Goal: Information Seeking & Learning: Check status

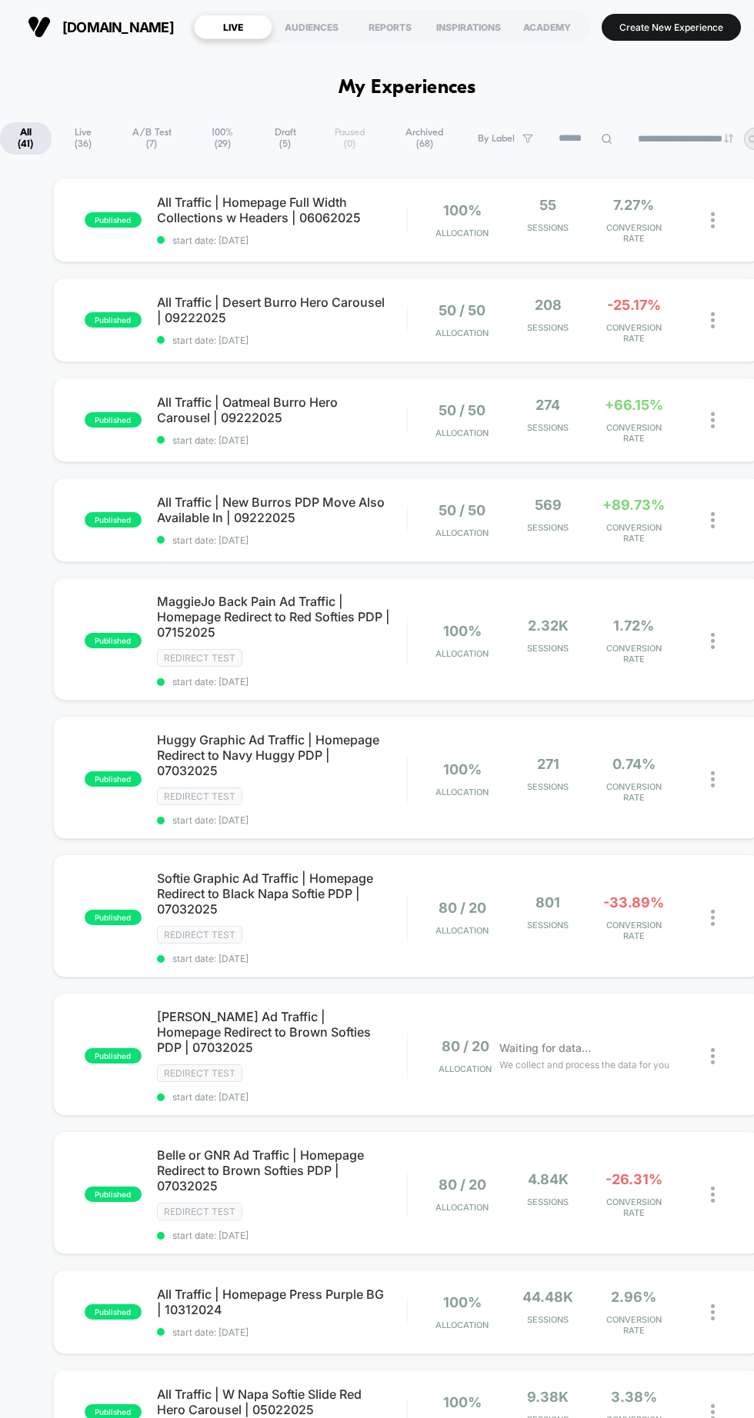
click at [269, 502] on span "All Traffic | New Burros PDP Move Also Available In | 09222025" at bounding box center [282, 509] width 250 height 31
click at [350, 414] on span "All Traffic | Oatmeal Burro Hero Carousel | 09222025" at bounding box center [282, 409] width 250 height 31
click at [347, 331] on div "All Traffic | Desert Burro Hero Carousel | 09222025 start date: 9/22/2025" at bounding box center [282, 321] width 250 height 52
click at [280, 507] on span "All Traffic | New Burros PDP Move Also Available In | 09222025" at bounding box center [282, 509] width 250 height 31
click at [283, 424] on div "All Traffic | Oatmeal Burro Hero Carousel | 09222025 start date: [DATE]" at bounding box center [282, 420] width 250 height 52
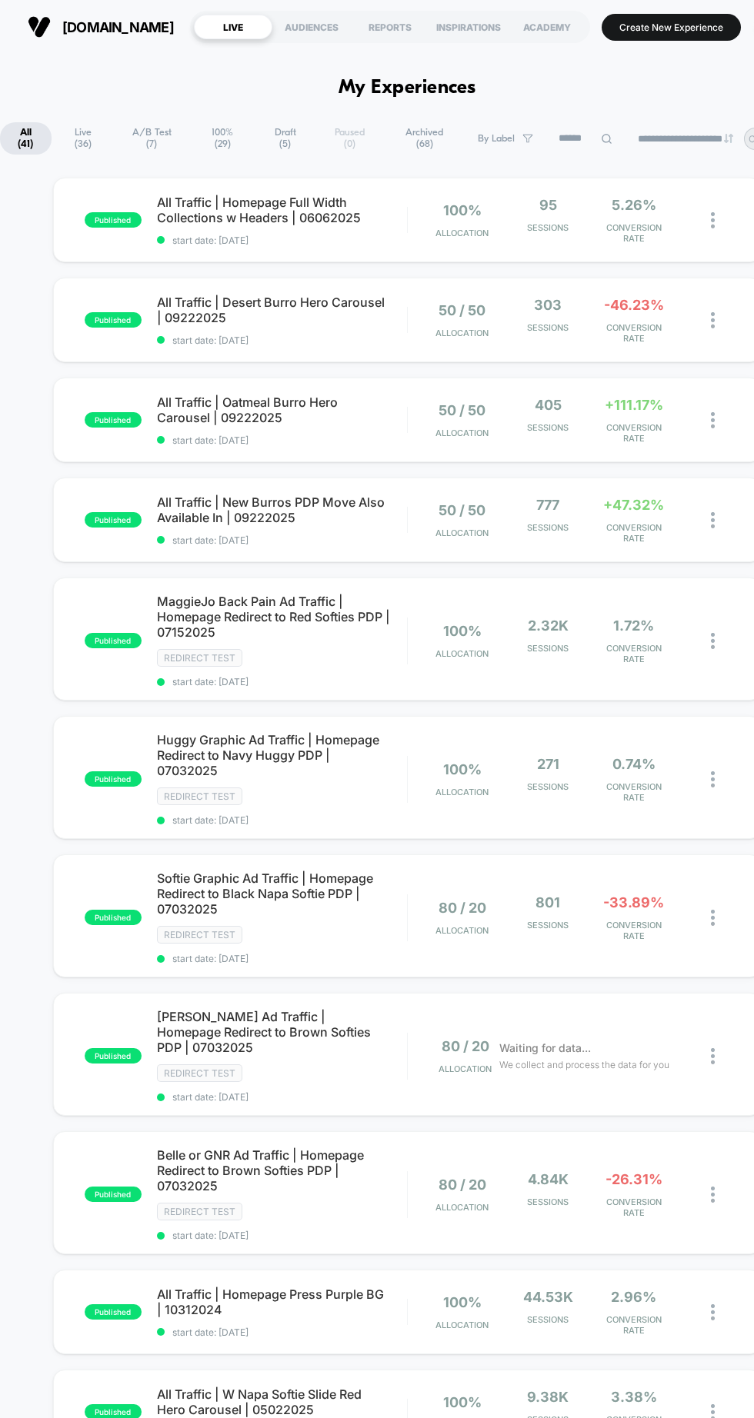
click at [347, 541] on span "start date: [DATE]" at bounding box center [282, 540] width 250 height 12
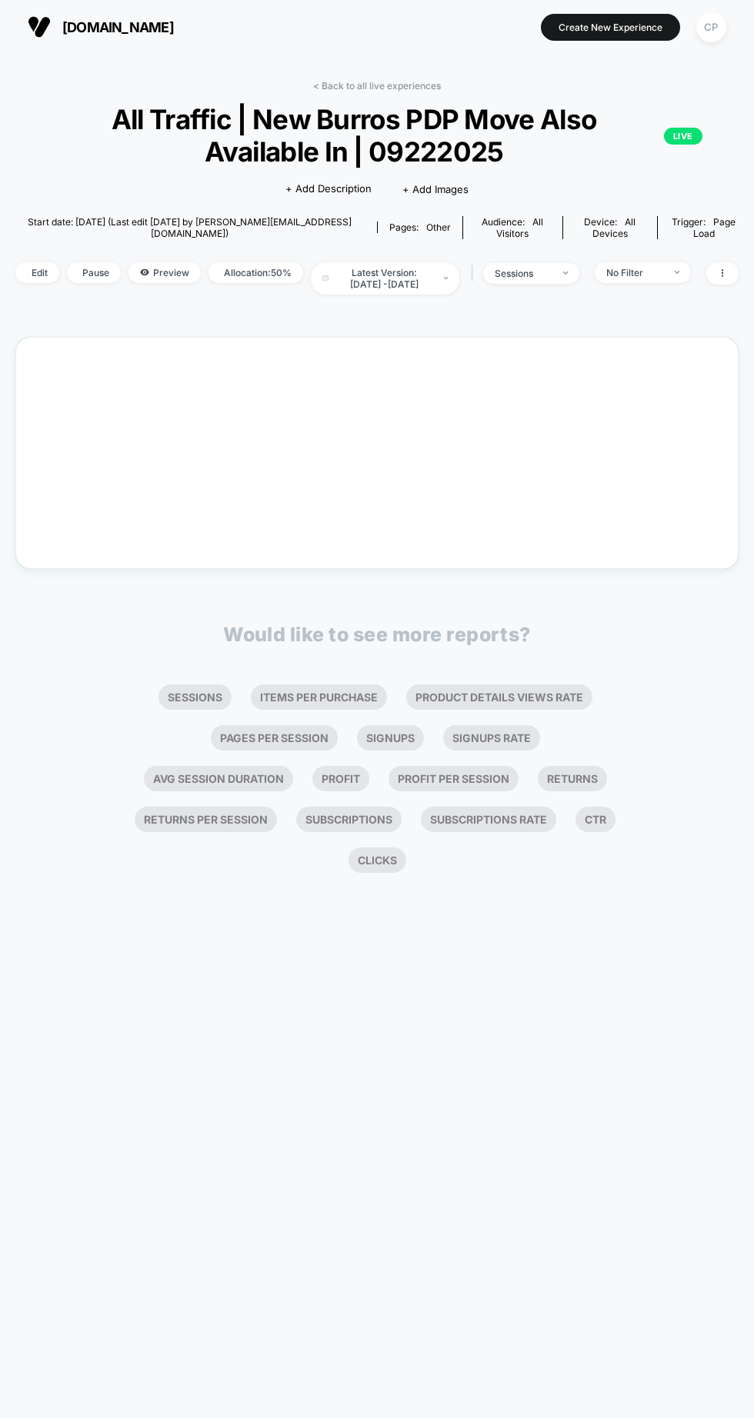
click at [251, 315] on div "< Back to all live experiences All Traffic | New Burros PDP Move Also Available…" at bounding box center [376, 474] width 723 height 811
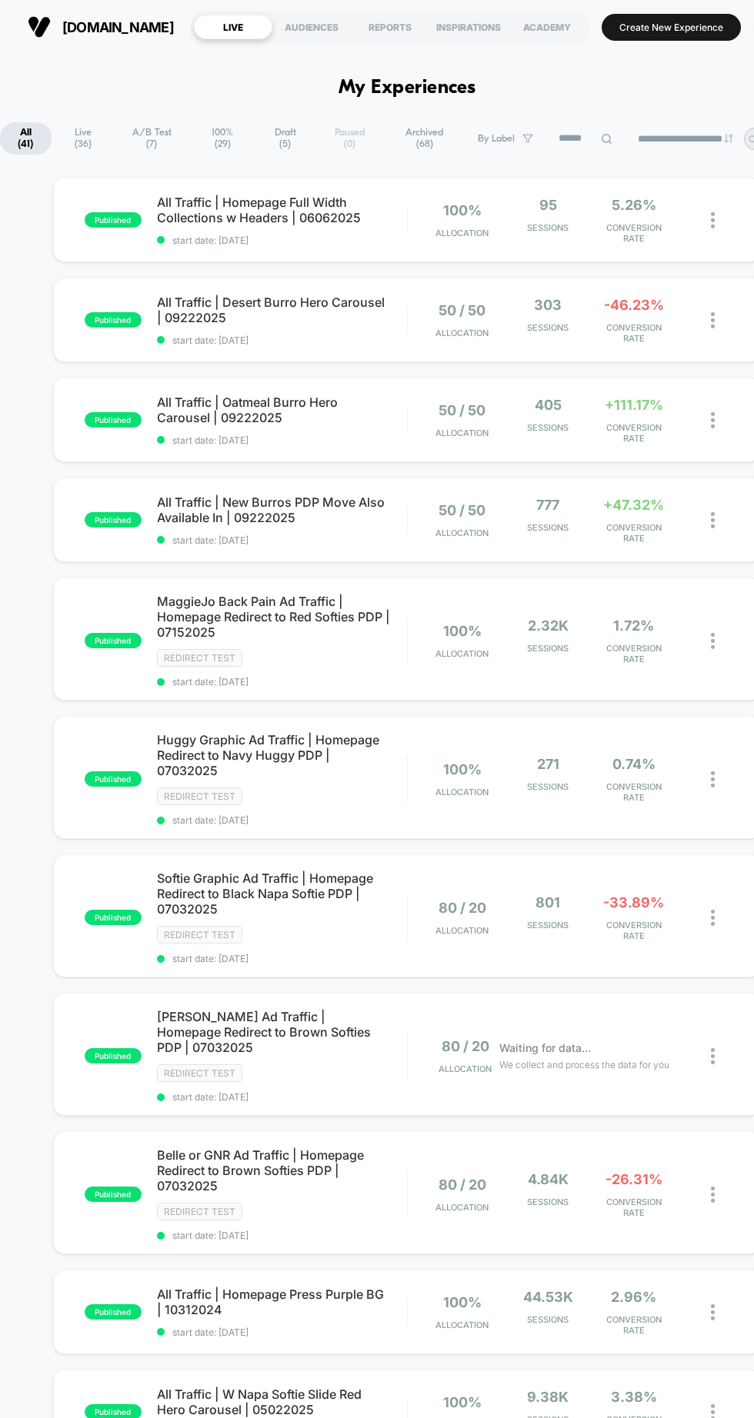
click at [308, 302] on span "All Traffic | Desert Burro Hero Carousel | 09222025" at bounding box center [282, 310] width 250 height 31
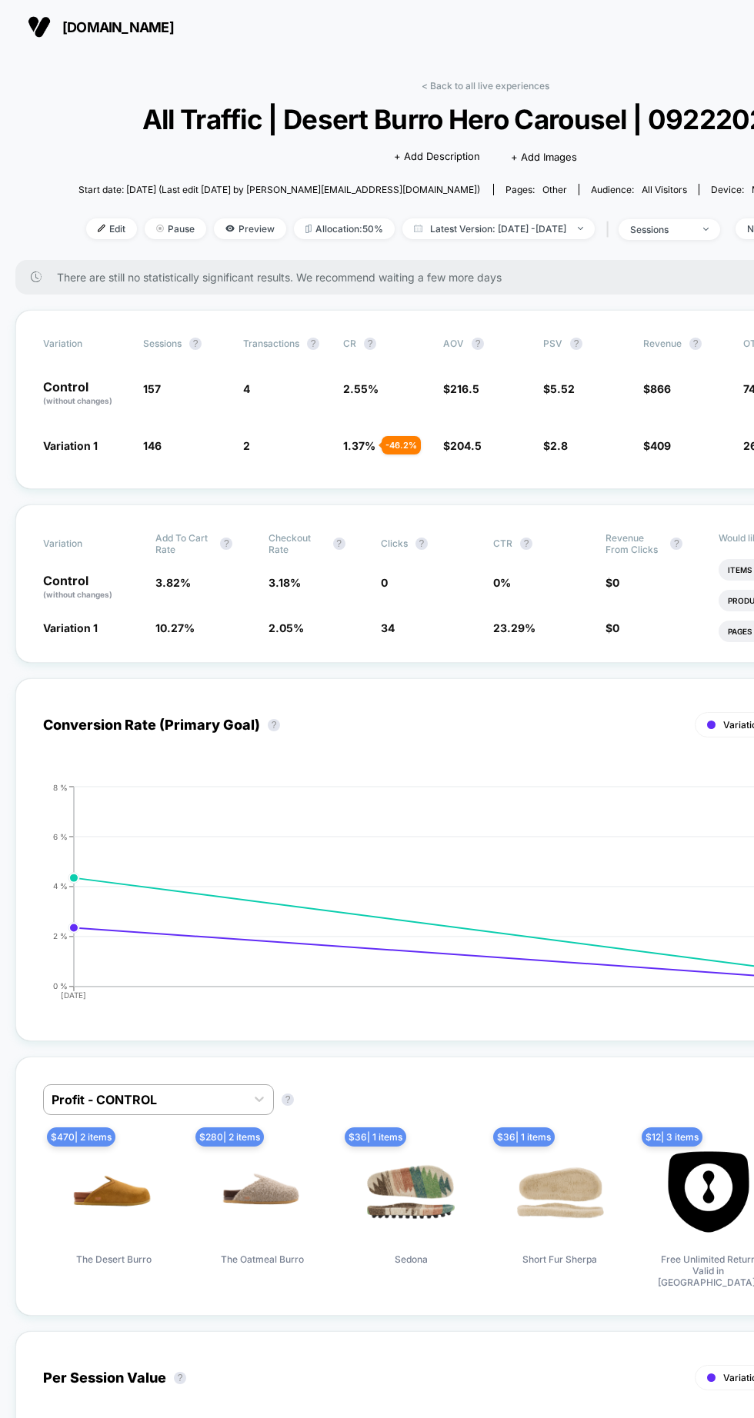
click at [492, 88] on link "< Back to all live experiences" at bounding box center [485, 86] width 128 height 12
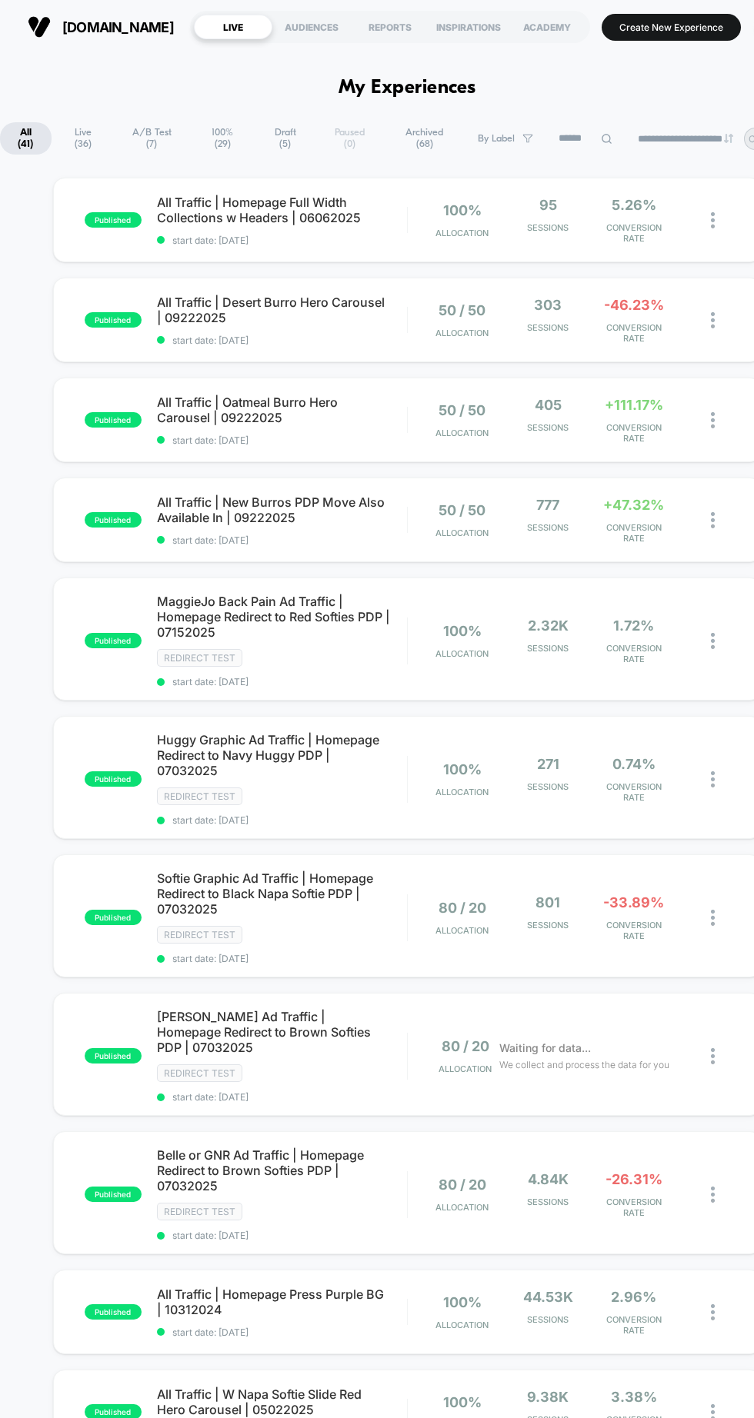
click at [338, 527] on div "All Traffic | New Burros PDP Move Also Available In | 09222025 start date: [DAT…" at bounding box center [282, 520] width 250 height 52
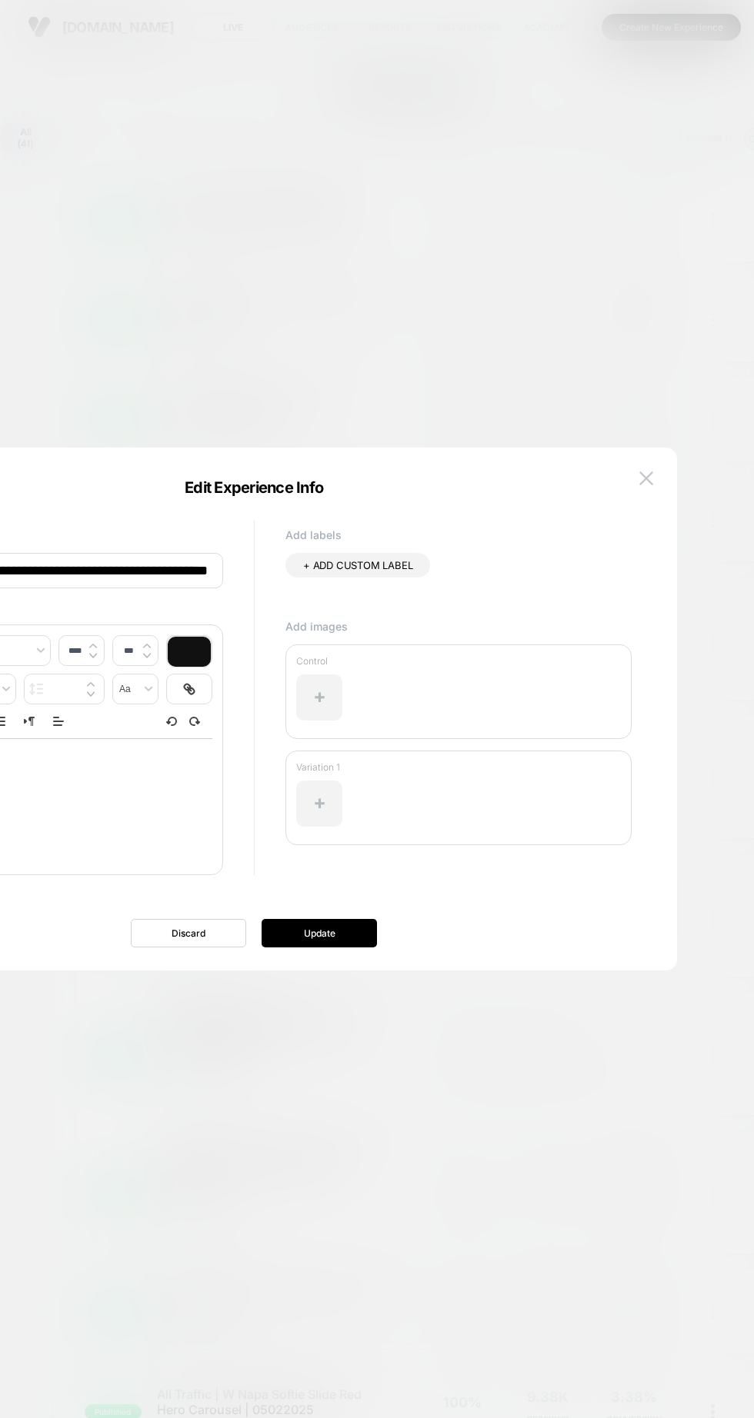
scroll to position [0, 70]
click at [646, 478] on img at bounding box center [646, 477] width 14 height 13
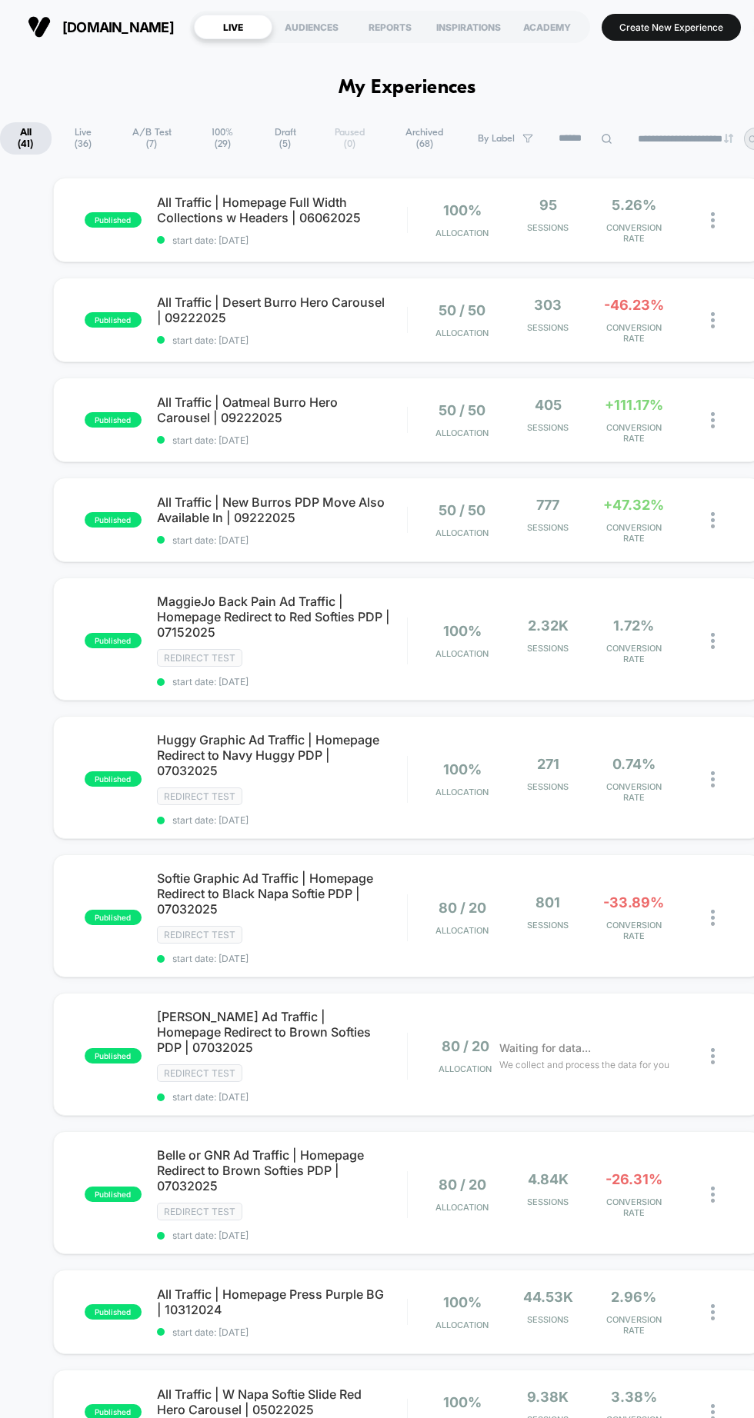
click at [226, 511] on span "All Traffic | New Burros PDP Move Also Available In | 09222025" at bounding box center [282, 509] width 250 height 31
click at [254, 334] on span "start date: [DATE]" at bounding box center [282, 340] width 250 height 12
